Goal: Task Accomplishment & Management: Manage account settings

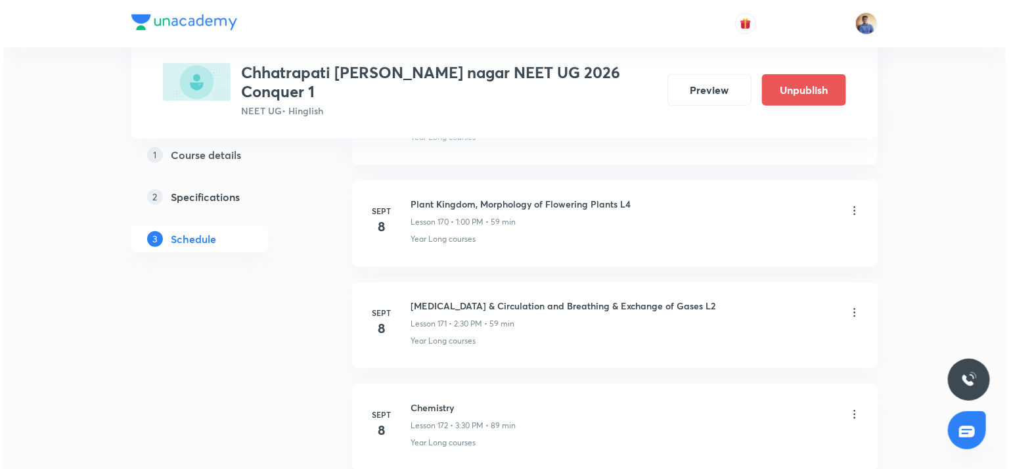
scroll to position [18173, 0]
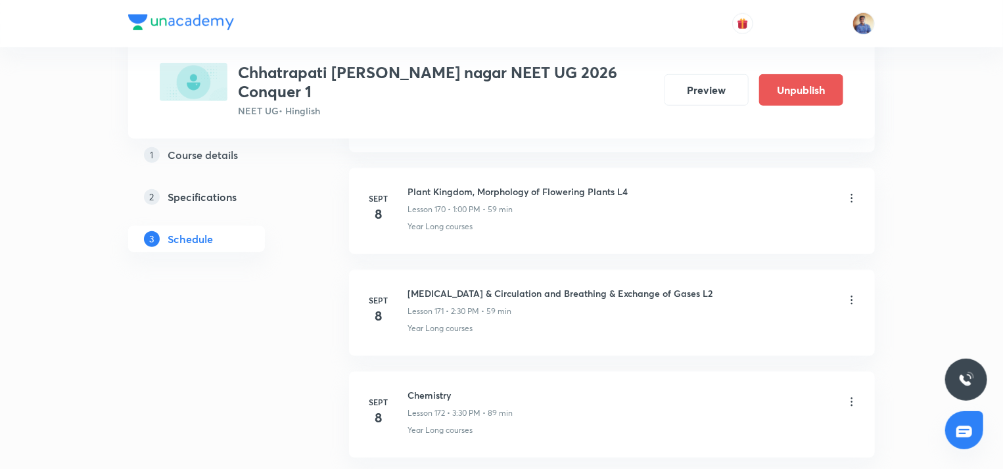
click at [852, 294] on icon at bounding box center [851, 300] width 13 height 13
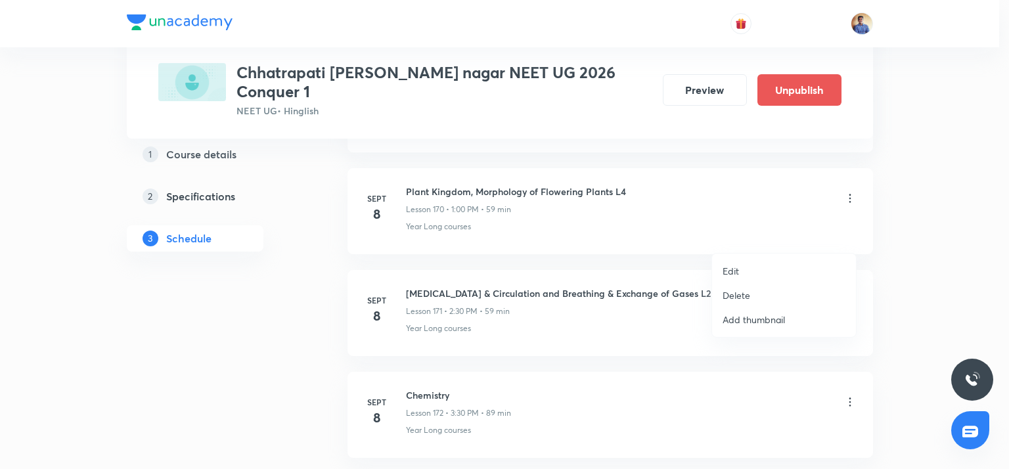
click at [793, 266] on li "Edit" at bounding box center [784, 271] width 144 height 24
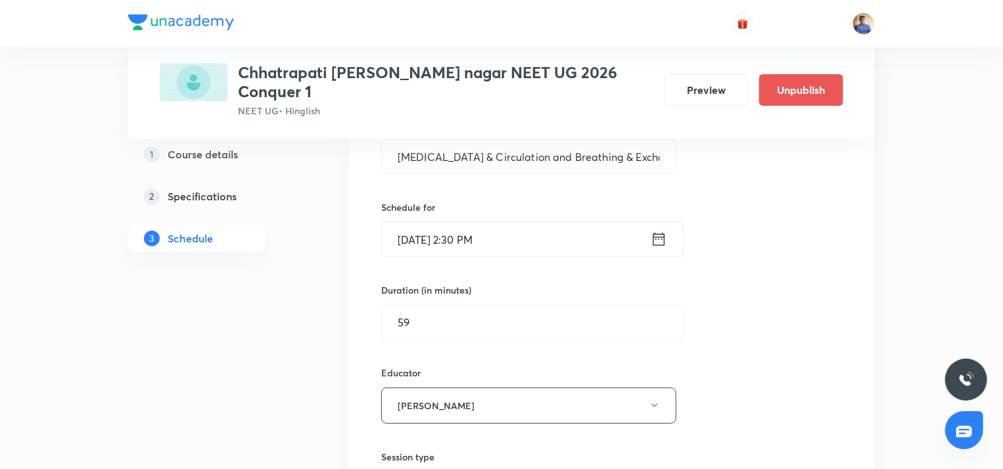
scroll to position [17476, 0]
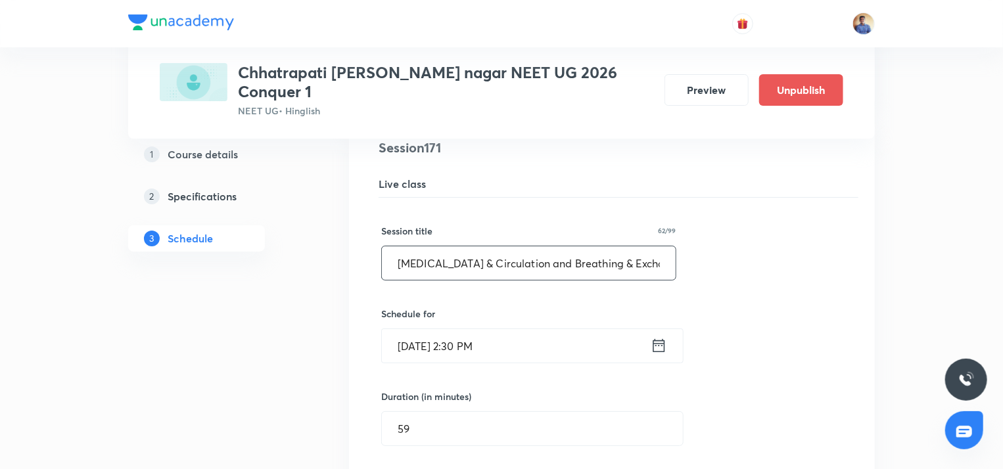
click at [551, 246] on input "[MEDICAL_DATA] & Circulation and Breathing & Exchange of Gases L2" at bounding box center [529, 263] width 294 height 34
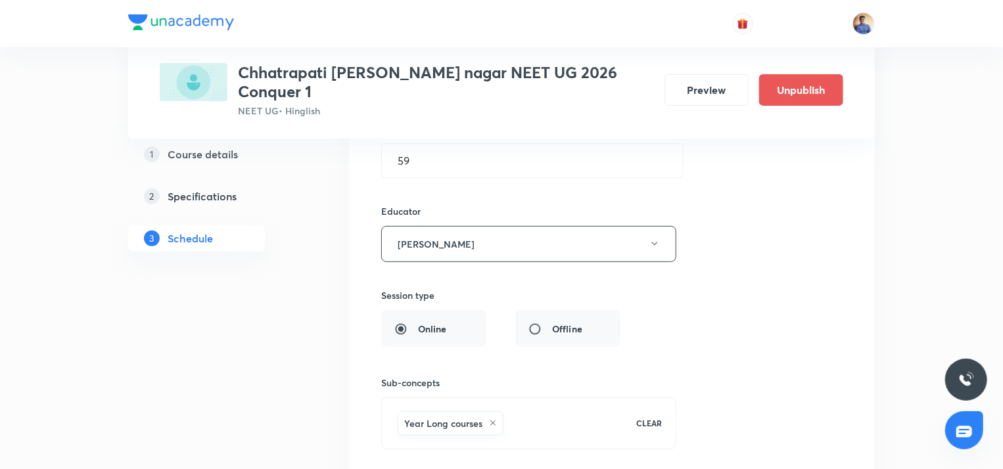
scroll to position [17745, 0]
type input "Biomolecules"
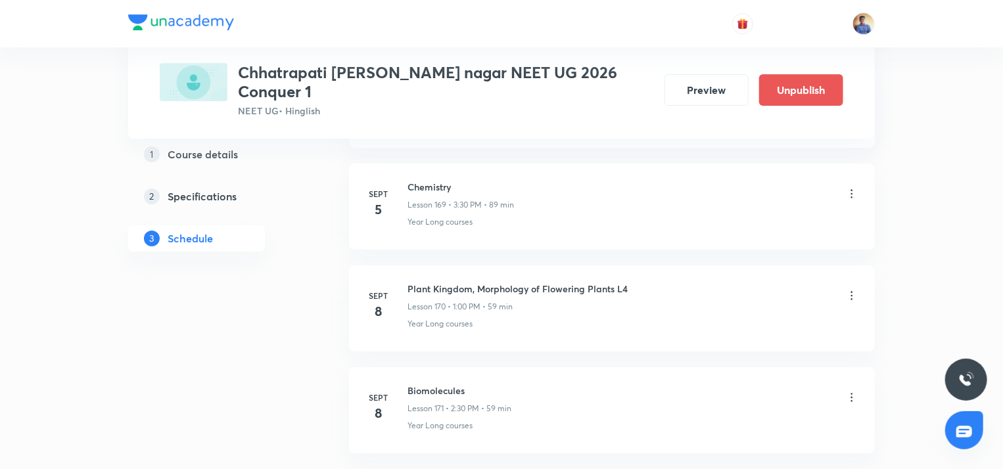
scroll to position [17291, 0]
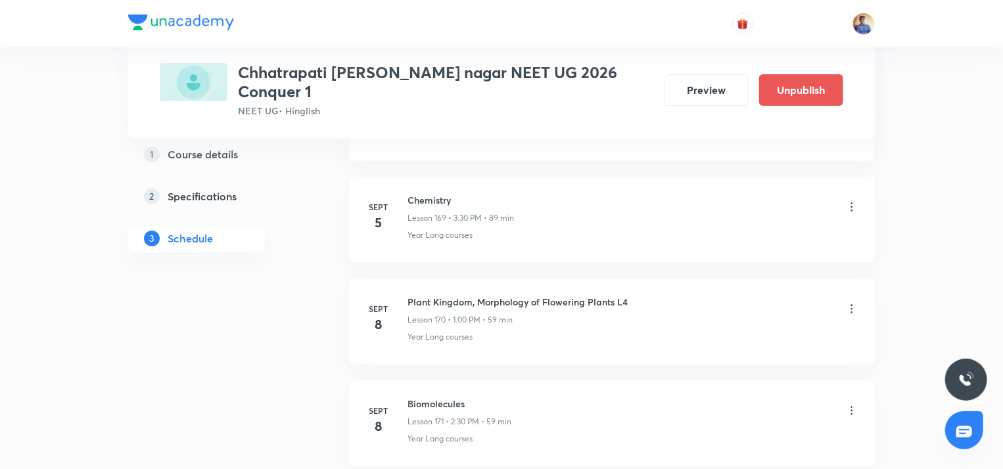
click at [850, 302] on icon at bounding box center [851, 308] width 13 height 13
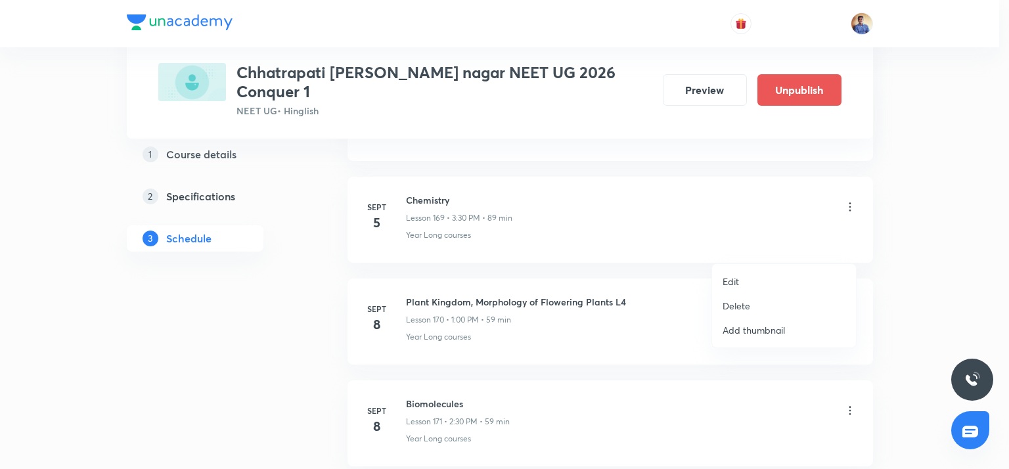
click at [728, 282] on p "Edit" at bounding box center [731, 282] width 16 height 14
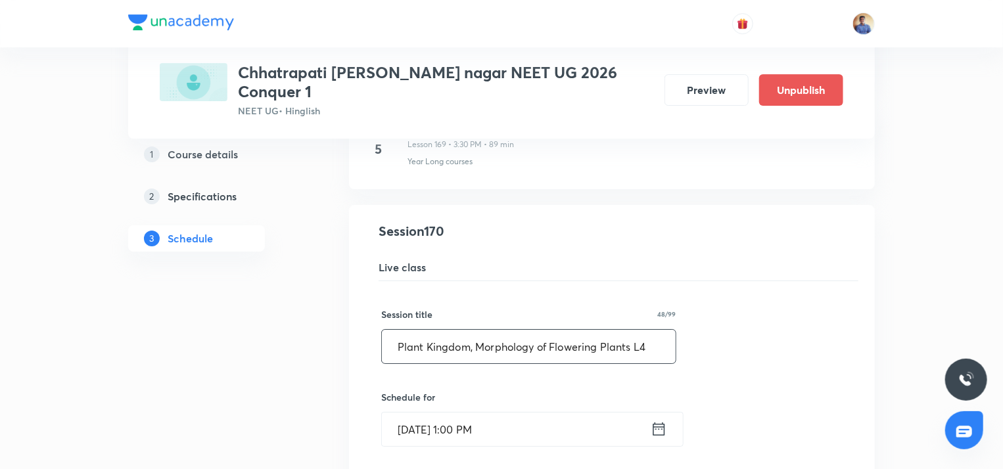
click at [583, 330] on input "Plant Kingdom, Morphology of Flowering Plants L4" at bounding box center [529, 347] width 294 height 34
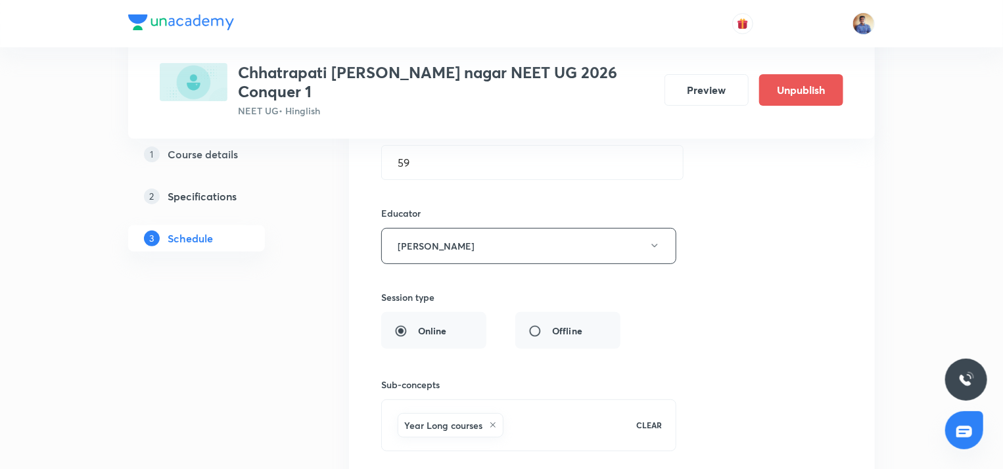
scroll to position [17641, 0]
type input "Biomolecules"
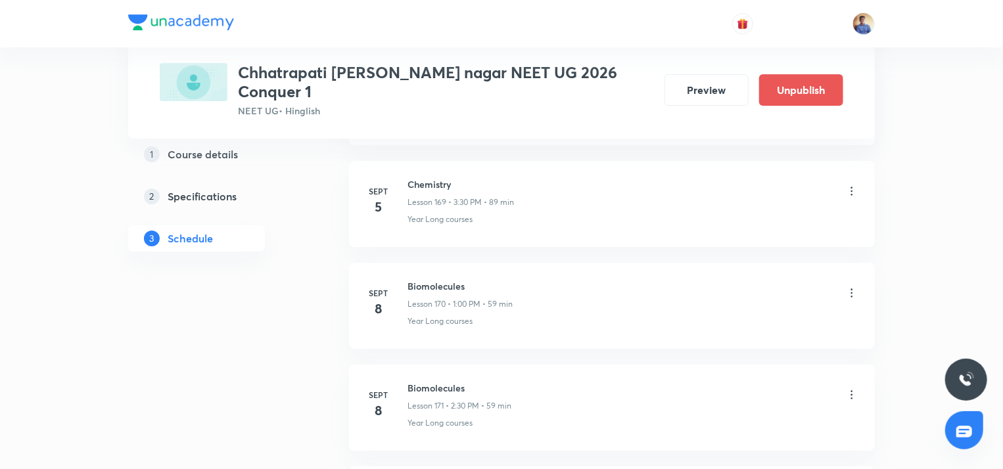
scroll to position [17307, 0]
